Goal: Browse casually

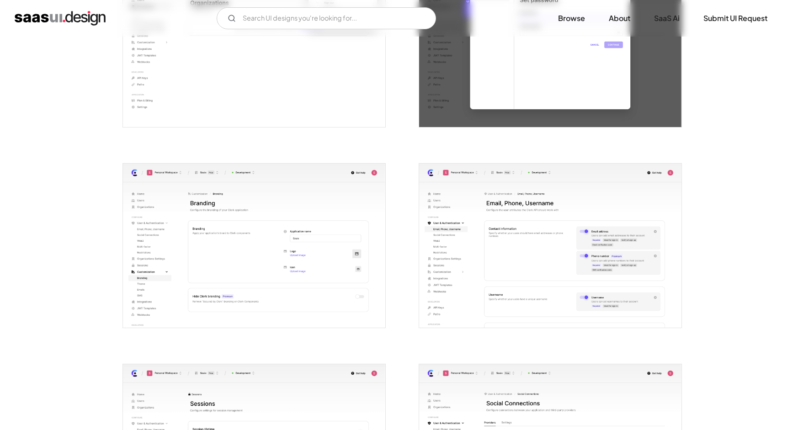
scroll to position [1053, 0]
click at [292, 286] on img "open lightbox" at bounding box center [254, 245] width 262 height 164
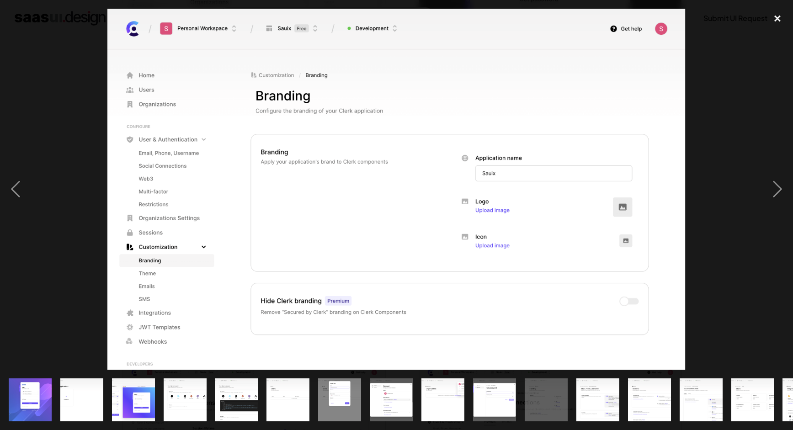
click at [772, 16] on div "close lightbox" at bounding box center [776, 19] width 31 height 20
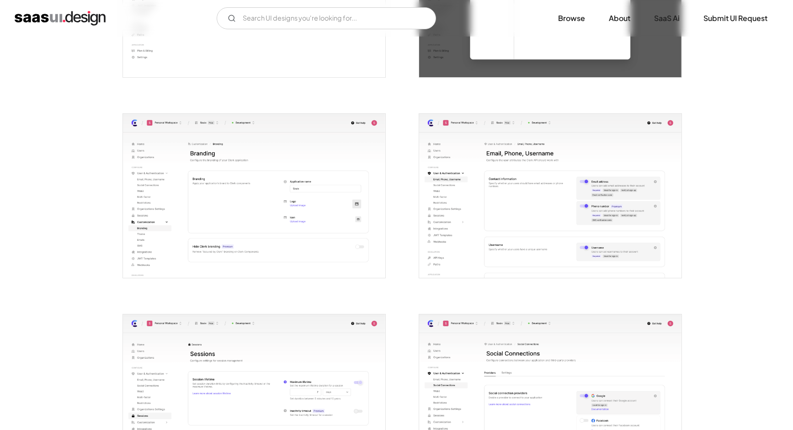
scroll to position [1113, 0]
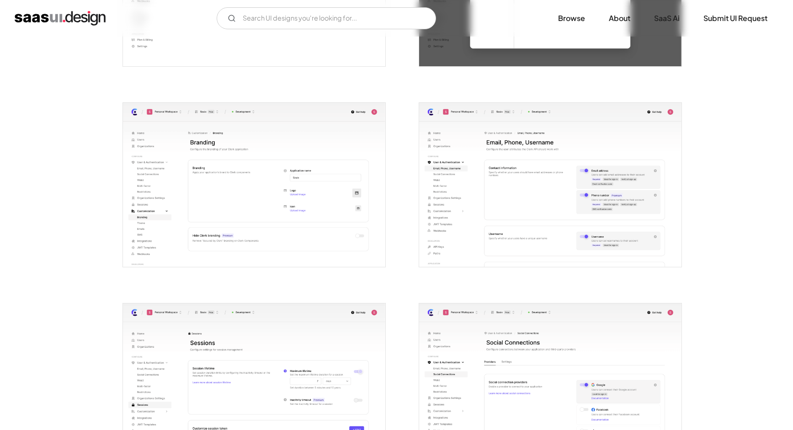
click at [559, 218] on img "open lightbox" at bounding box center [550, 185] width 262 height 164
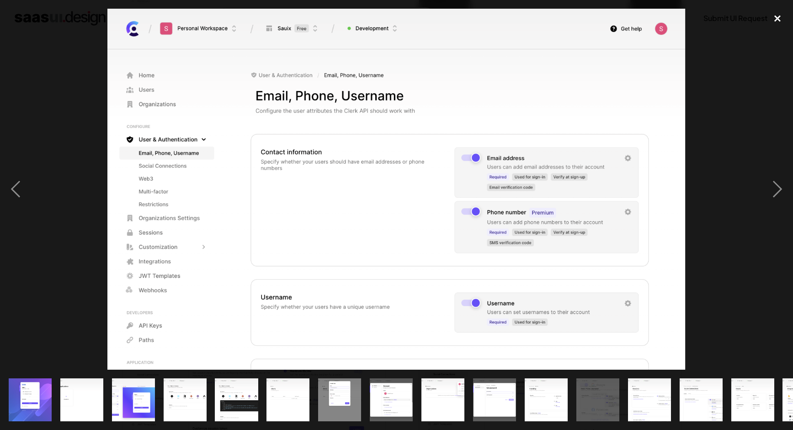
click at [777, 19] on div "close lightbox" at bounding box center [776, 19] width 31 height 20
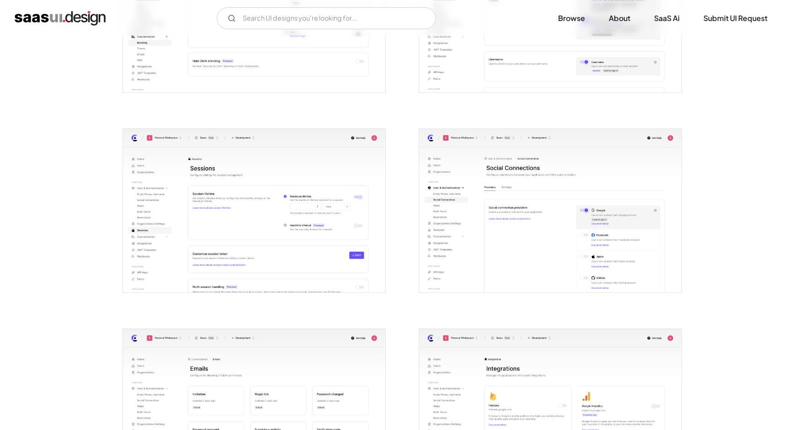
scroll to position [1292, 0]
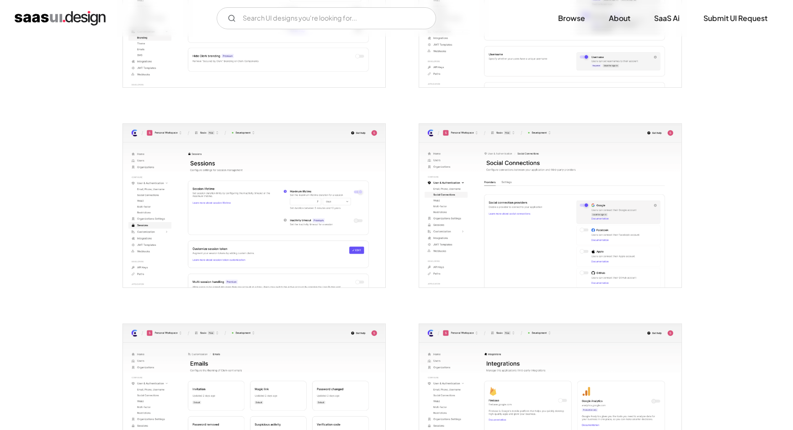
click at [512, 275] on img "open lightbox" at bounding box center [550, 206] width 262 height 164
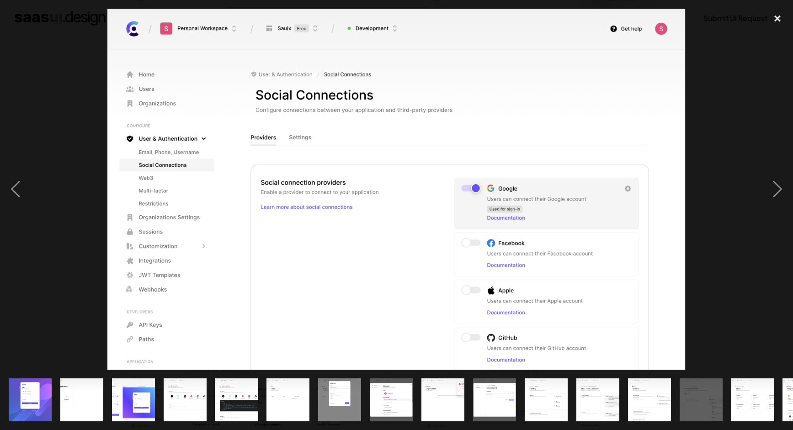
click at [778, 18] on div "close lightbox" at bounding box center [776, 19] width 31 height 20
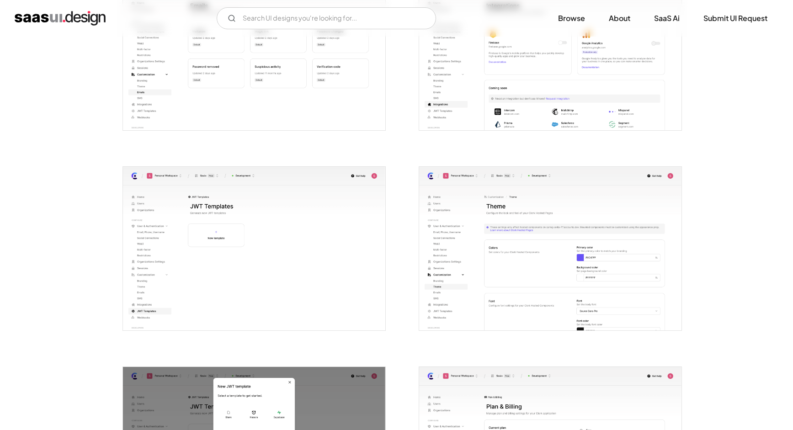
scroll to position [1659, 0]
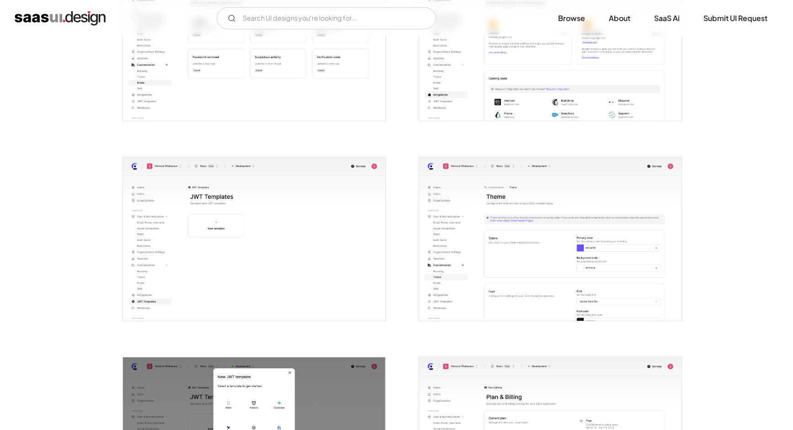
click at [551, 295] on img "open lightbox" at bounding box center [550, 239] width 262 height 164
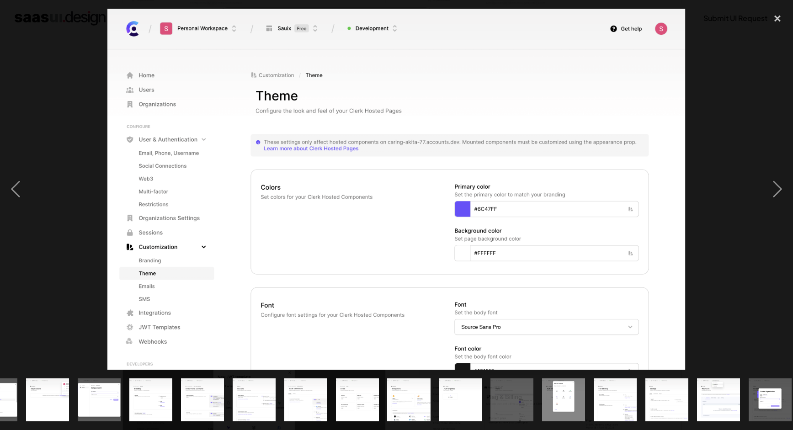
scroll to position [0, 402]
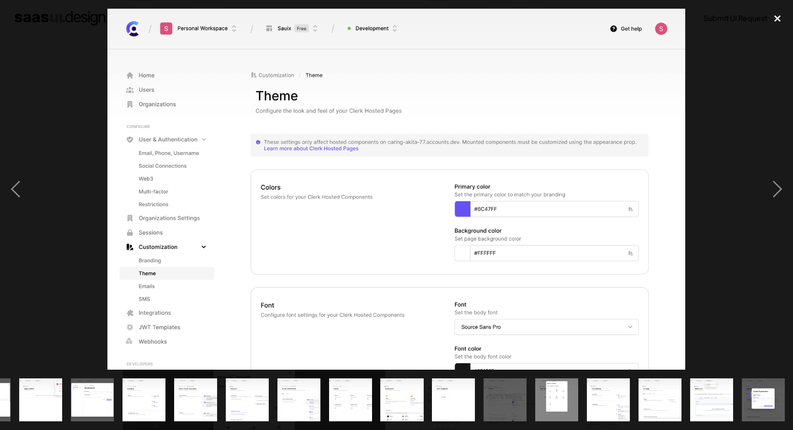
click at [774, 19] on div "close lightbox" at bounding box center [776, 19] width 31 height 20
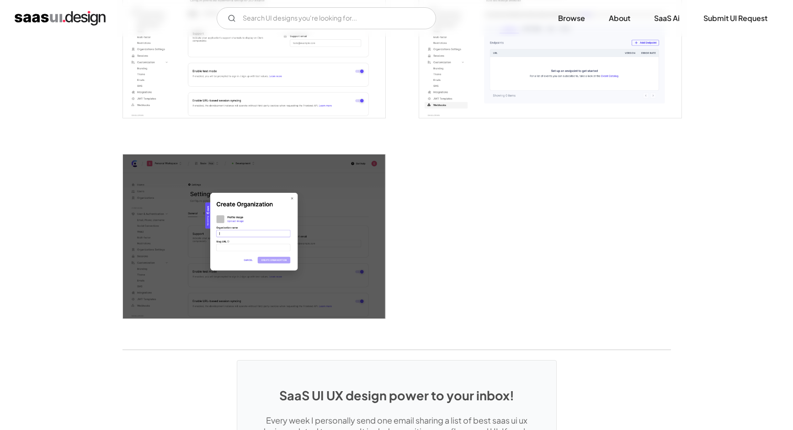
scroll to position [2283, 0]
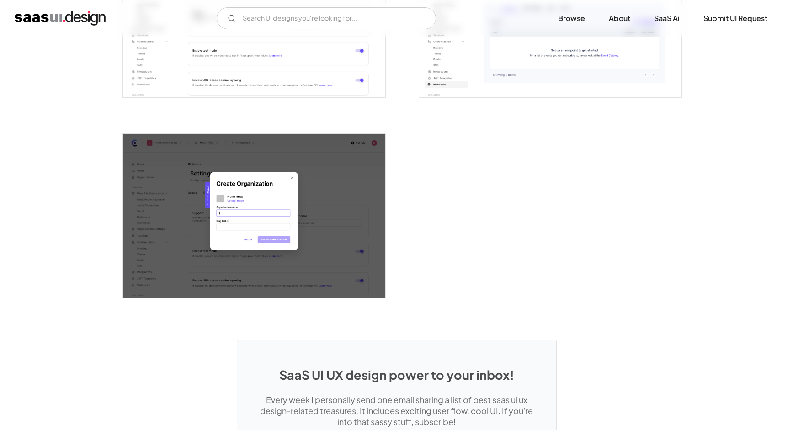
click at [291, 233] on img "open lightbox" at bounding box center [254, 216] width 262 height 164
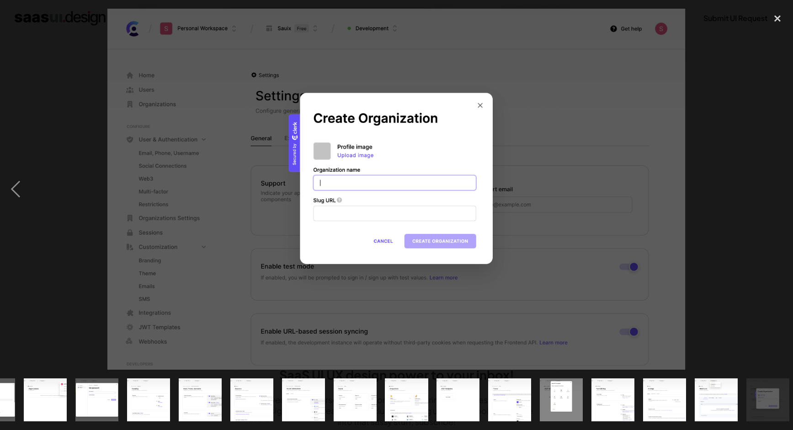
scroll to position [0, 402]
